Goal: Task Accomplishment & Management: Manage account settings

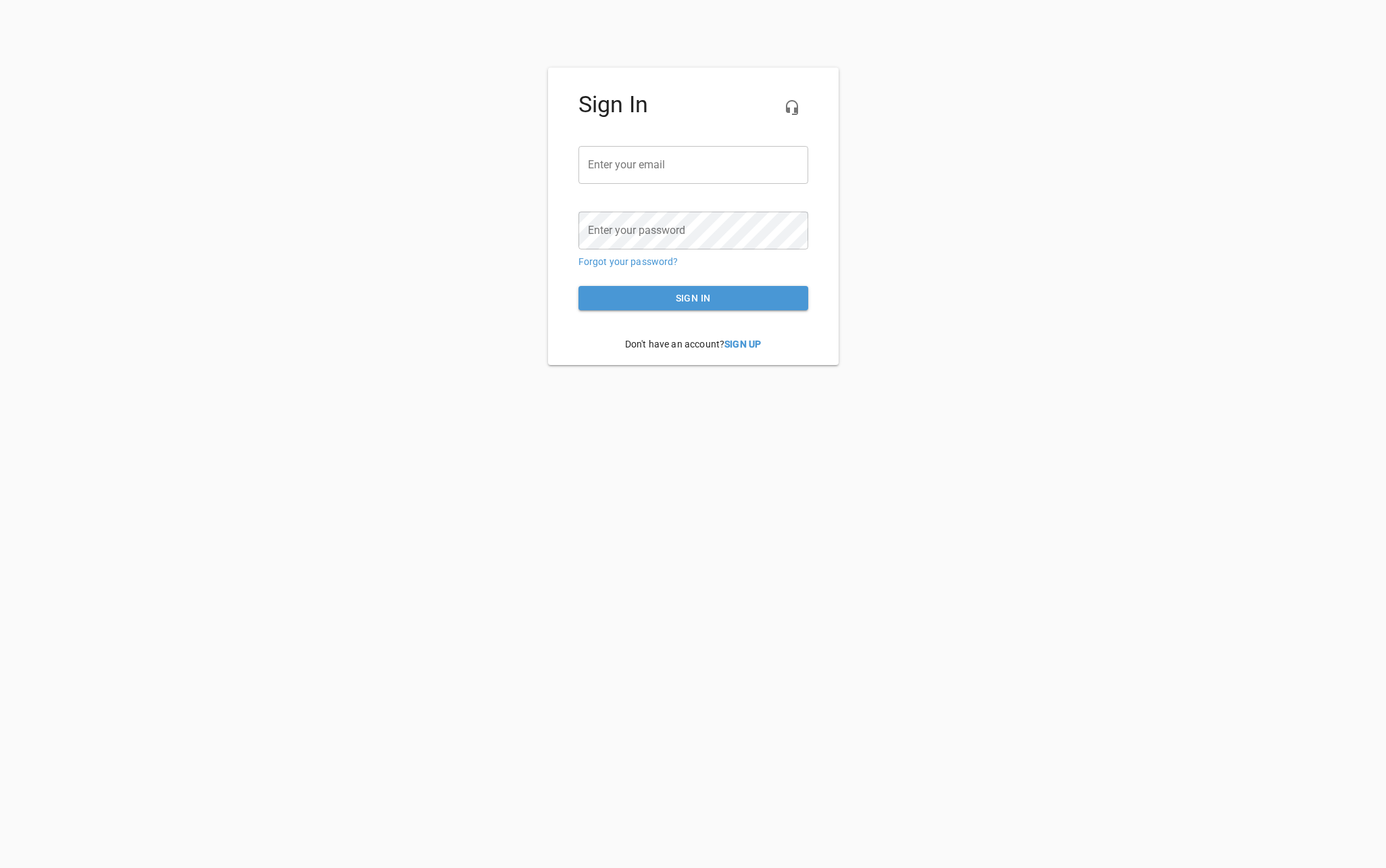
type input "[EMAIL_ADDRESS][DOMAIN_NAME]"
click at [644, 293] on span "Sign in" at bounding box center [693, 298] width 208 height 17
